Goal: Information Seeking & Learning: Learn about a topic

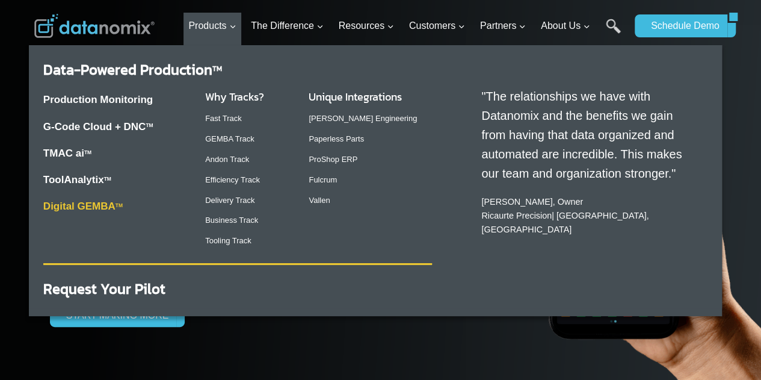
click at [86, 206] on link "Digital GEMBA TM" at bounding box center [82, 205] width 79 height 11
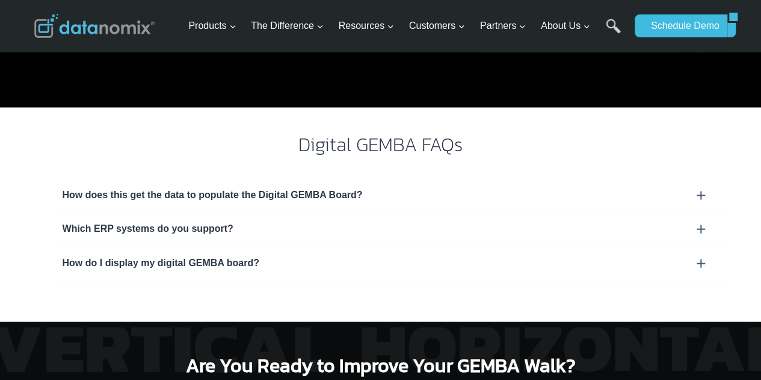
scroll to position [1065, 0]
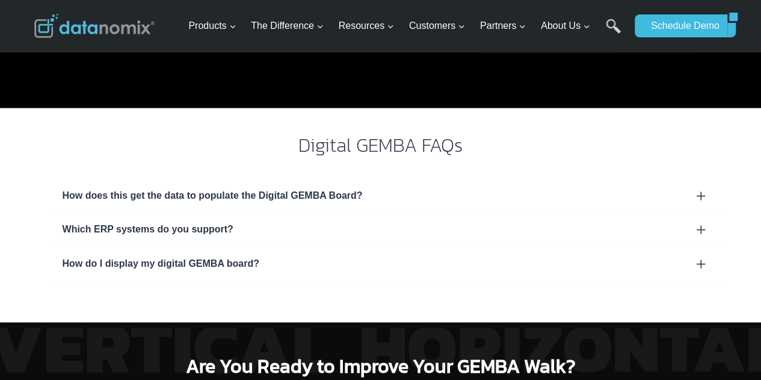
click at [99, 196] on div "How does this get the data to populate the Digital GEMBA Board?" at bounding box center [391, 195] width 656 height 16
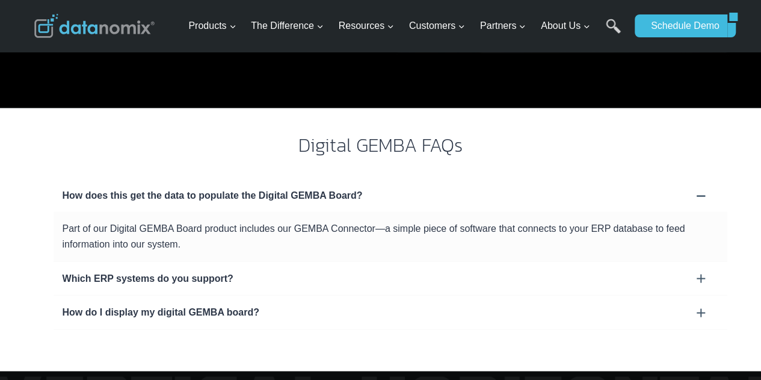
click at [99, 196] on div "How does this get the data to populate the Digital GEMBA Board?" at bounding box center [391, 195] width 656 height 16
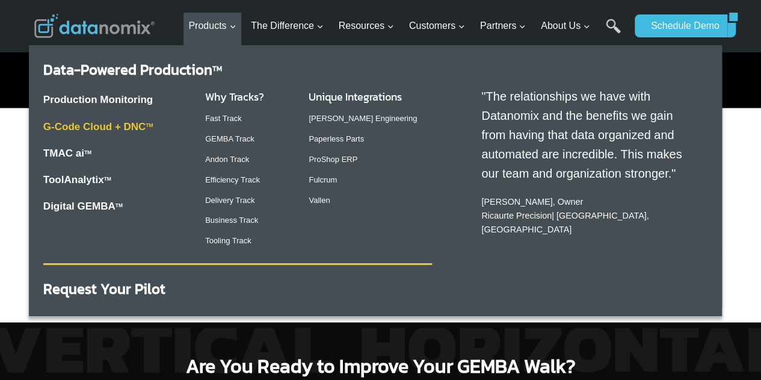
click at [111, 128] on link "G-Code Cloud + DNC TM" at bounding box center [98, 126] width 110 height 11
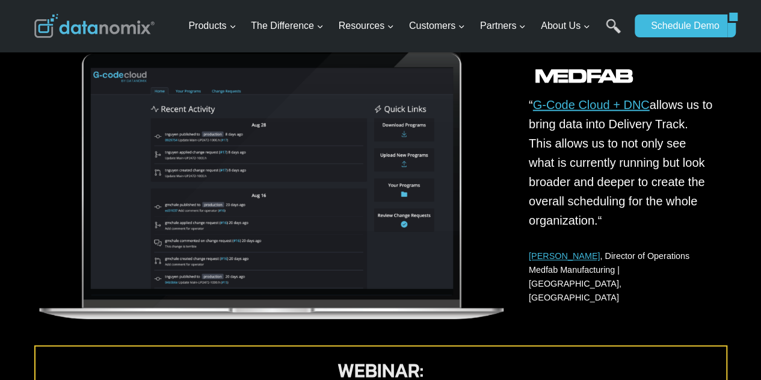
scroll to position [722, 0]
